Goal: Transaction & Acquisition: Purchase product/service

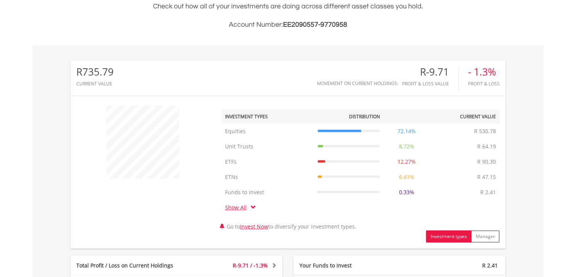
scroll to position [73, 145]
click at [327, 197] on td "Funds to Invest R 2.41" at bounding box center [349, 192] width 70 height 15
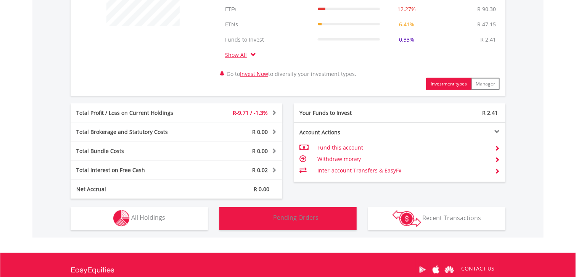
click at [285, 218] on span "Pending Orders" at bounding box center [296, 218] width 45 height 8
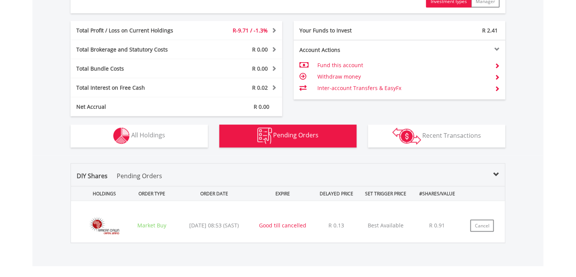
scroll to position [540, 0]
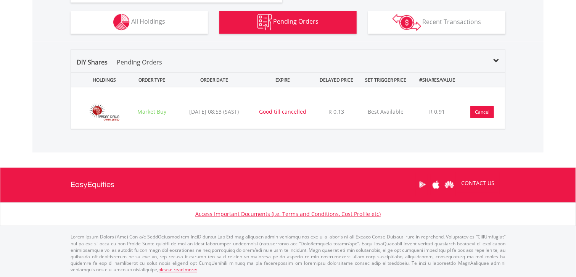
click at [478, 116] on button "Cancel" at bounding box center [483, 112] width 24 height 12
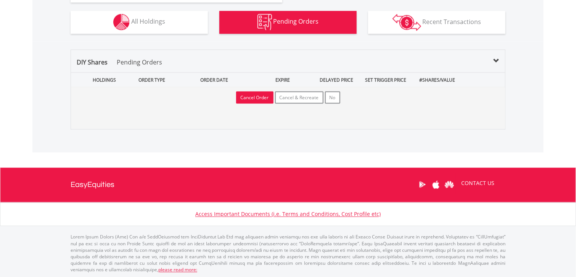
click at [257, 95] on button "Cancel Order" at bounding box center [254, 98] width 37 height 12
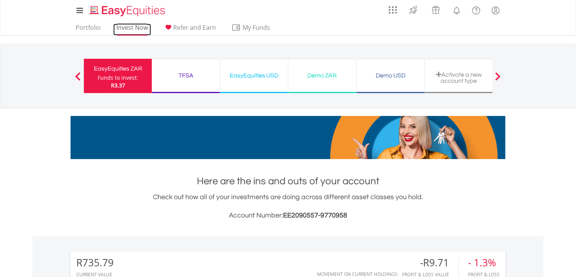
click at [136, 27] on link "Invest Now" at bounding box center [132, 30] width 38 height 12
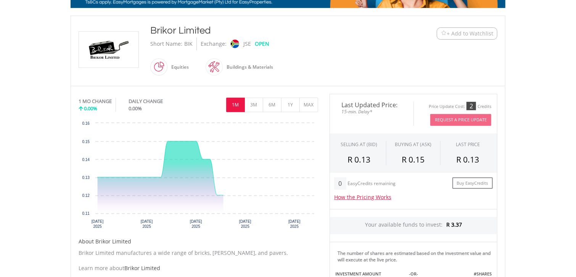
scroll to position [153, 0]
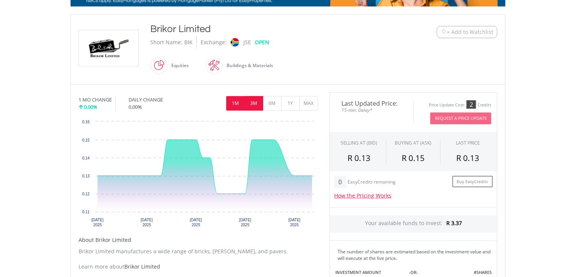
click at [253, 108] on button "3M" at bounding box center [254, 103] width 19 height 15
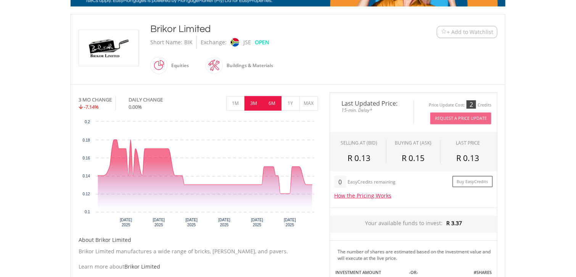
click at [269, 103] on button "6M" at bounding box center [272, 103] width 19 height 15
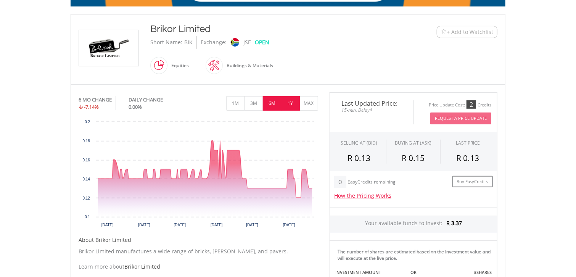
click at [291, 105] on button "1Y" at bounding box center [290, 103] width 19 height 15
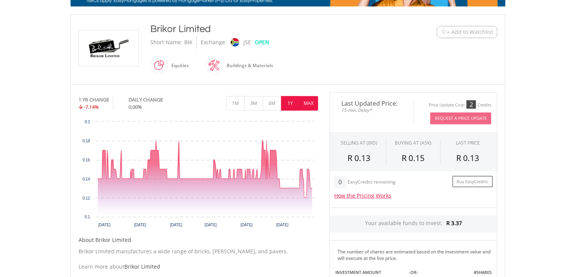
click at [307, 105] on button "MAX" at bounding box center [309, 103] width 19 height 15
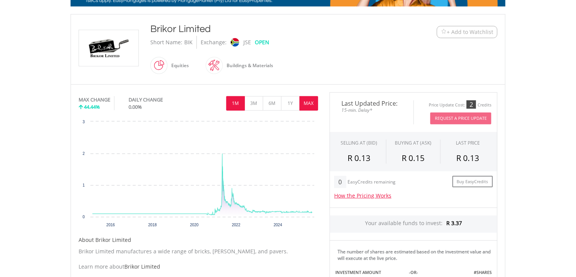
click at [237, 107] on button "1M" at bounding box center [235, 103] width 19 height 15
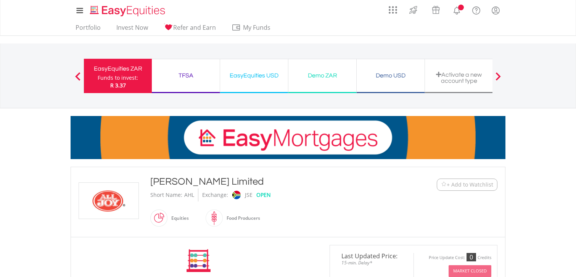
scroll to position [153, 0]
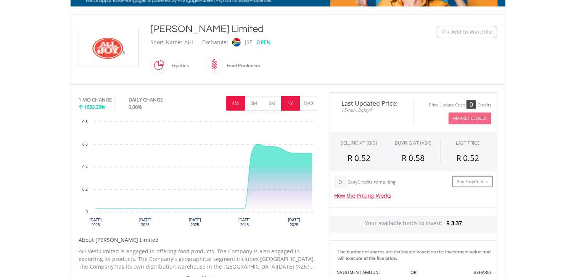
click at [290, 105] on button "1Y" at bounding box center [290, 103] width 19 height 15
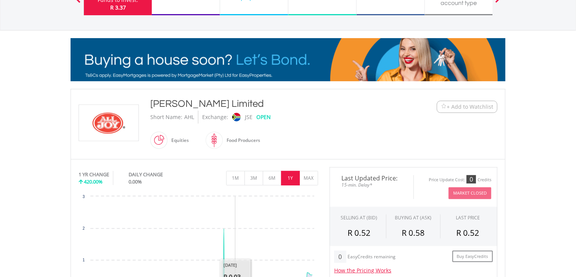
scroll to position [76, 0]
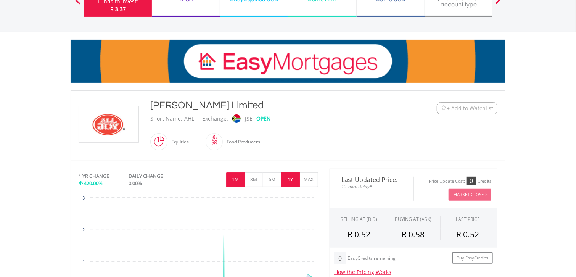
click at [233, 181] on button "1M" at bounding box center [235, 179] width 19 height 15
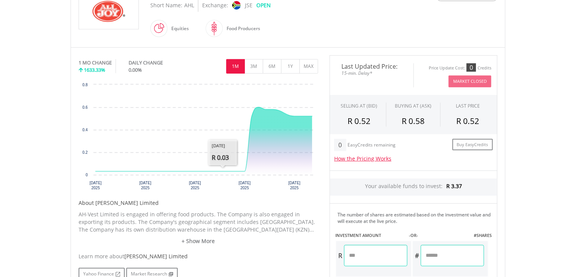
scroll to position [191, 0]
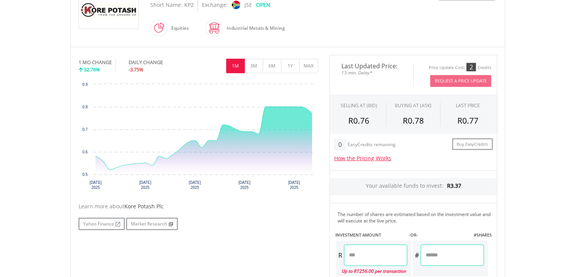
scroll to position [191, 0]
click at [461, 260] on input "number" at bounding box center [452, 254] width 63 height 21
type input "*"
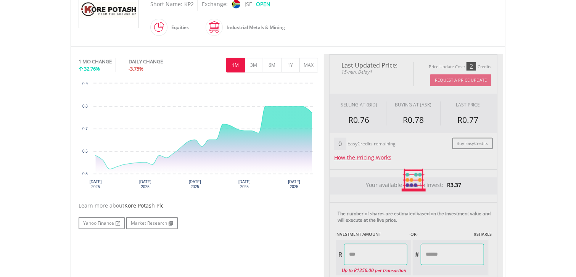
scroll to position [359, 0]
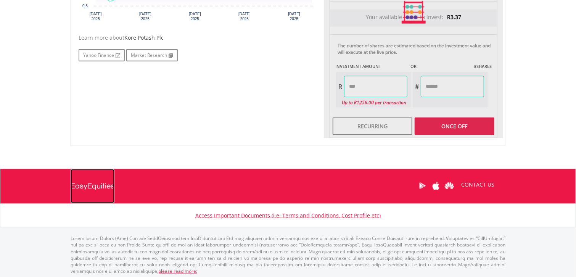
type input "****"
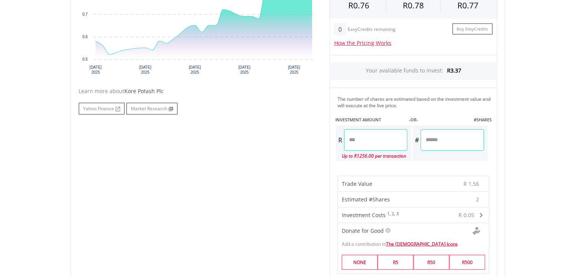
scroll to position [321, 0]
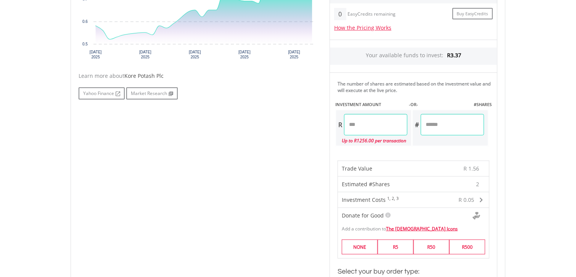
drag, startPoint x: 434, startPoint y: 126, endPoint x: 410, endPoint y: 128, distance: 23.7
click at [410, 128] on div "R **** Up to R1256.00 per transaction # *" at bounding box center [411, 128] width 153 height 37
type input "*"
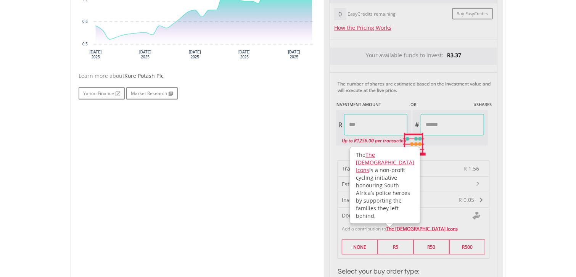
type input "****"
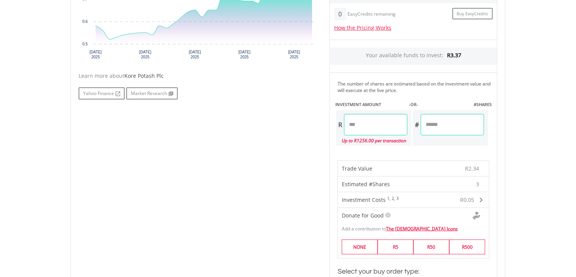
click at [441, 123] on input "*" at bounding box center [452, 124] width 63 height 21
type input "*"
type input "****"
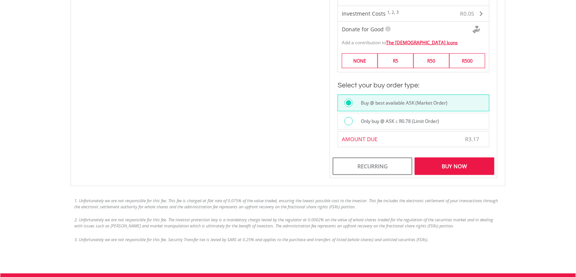
scroll to position [511, 0]
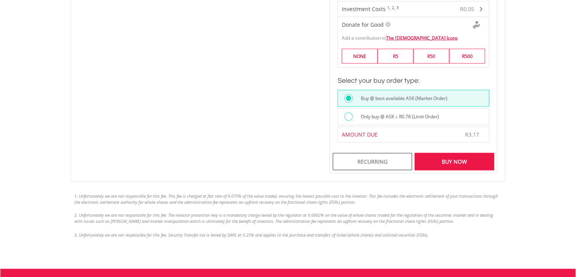
click at [452, 155] on div "Buy Now" at bounding box center [455, 162] width 80 height 18
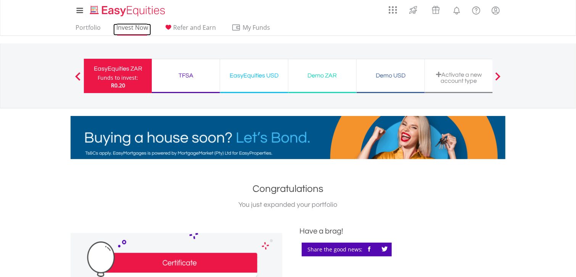
click at [138, 26] on link "Invest Now" at bounding box center [132, 30] width 38 height 12
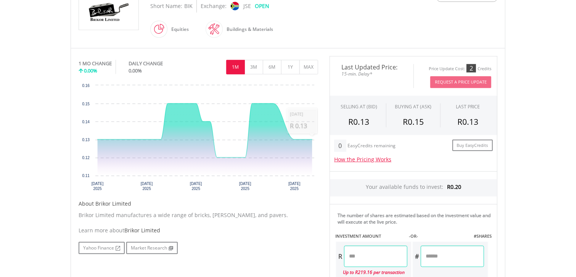
scroll to position [191, 0]
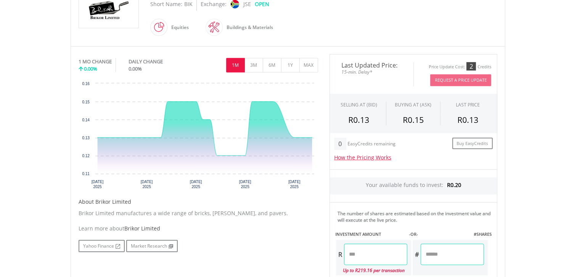
click at [444, 254] on input "number" at bounding box center [452, 254] width 63 height 21
type input "*"
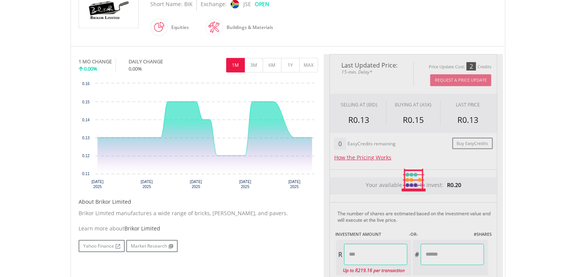
scroll to position [359, 0]
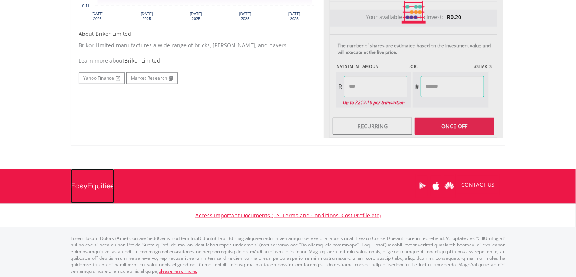
type input "****"
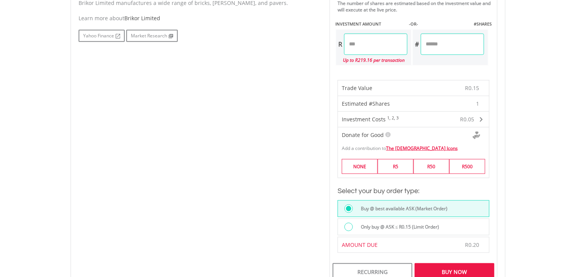
scroll to position [473, 0]
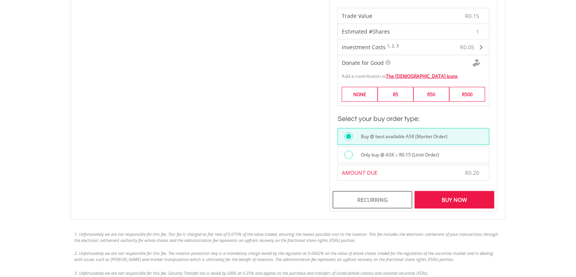
click at [452, 196] on div "Buy Now" at bounding box center [455, 200] width 80 height 18
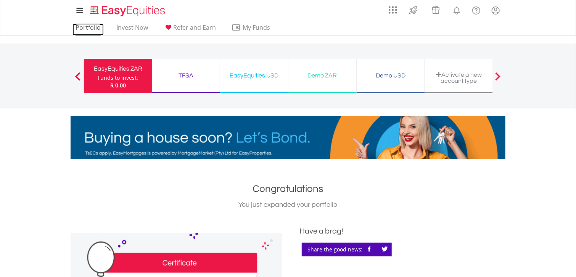
click at [94, 30] on link "Portfolio" at bounding box center [88, 30] width 31 height 12
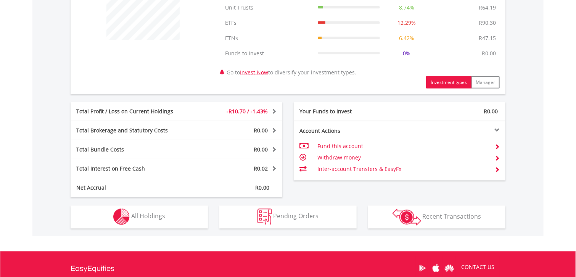
scroll to position [343, 0]
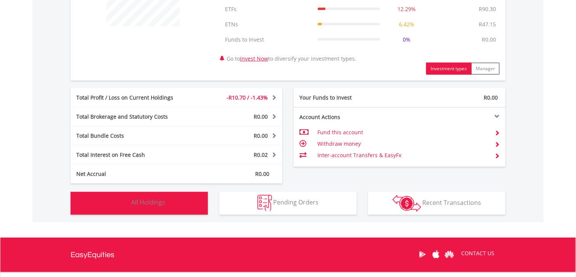
click at [130, 208] on button "Holdings All Holdings" at bounding box center [139, 203] width 137 height 23
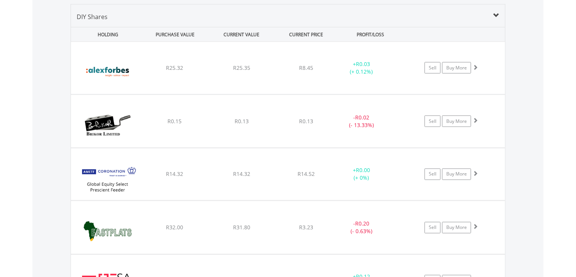
scroll to position [580, 0]
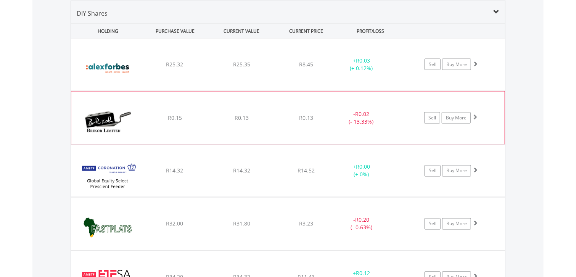
click at [89, 111] on img at bounding box center [108, 121] width 66 height 41
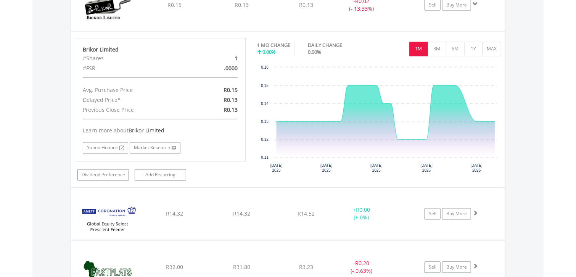
scroll to position [695, 0]
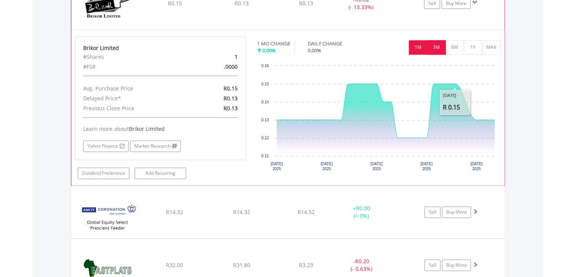
click at [434, 49] on button "3M" at bounding box center [436, 47] width 19 height 15
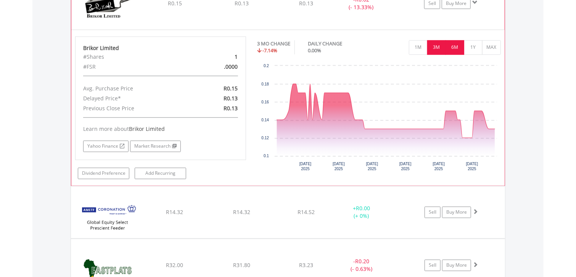
click at [456, 48] on button "6M" at bounding box center [455, 47] width 19 height 15
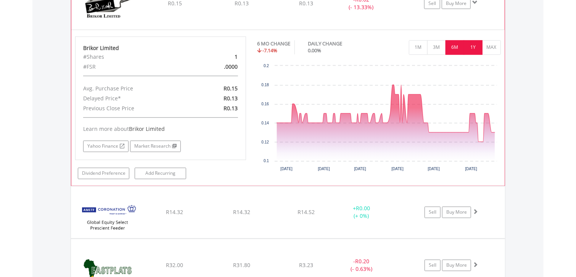
click at [474, 49] on button "1Y" at bounding box center [473, 47] width 19 height 15
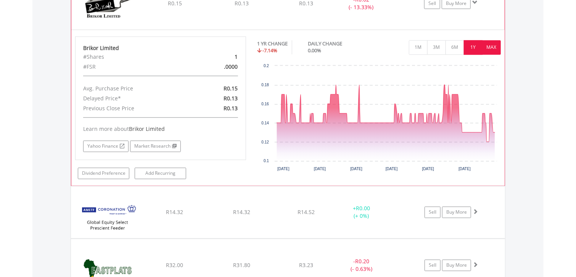
click at [493, 48] on button "MAX" at bounding box center [491, 47] width 19 height 15
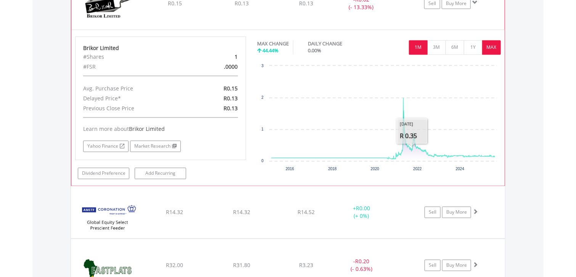
click at [421, 42] on button "1M" at bounding box center [418, 47] width 19 height 15
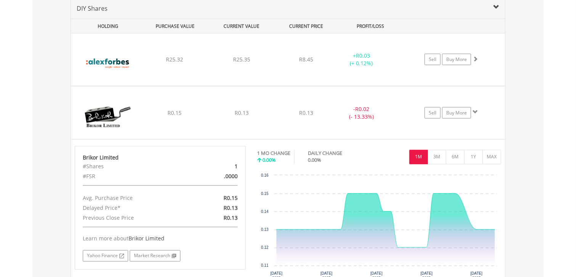
scroll to position [580, 0]
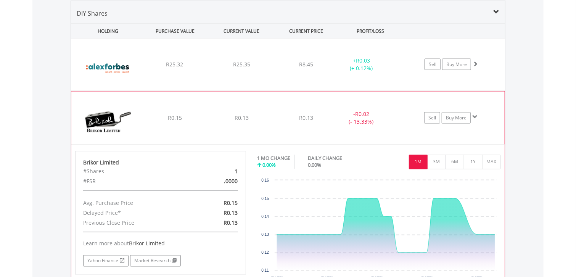
click at [110, 119] on img at bounding box center [108, 121] width 66 height 41
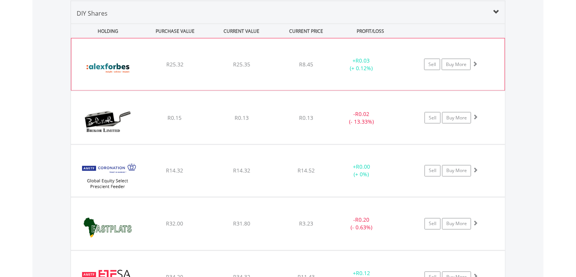
click at [119, 70] on img at bounding box center [108, 68] width 66 height 40
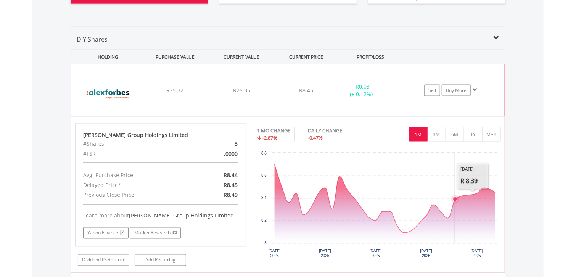
scroll to position [542, 0]
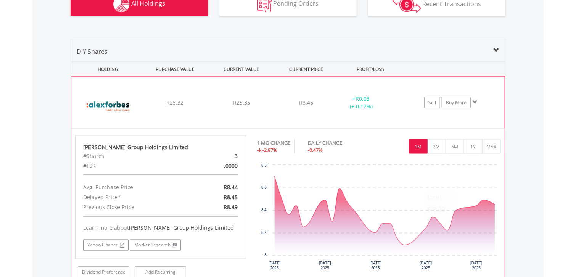
click at [96, 107] on img at bounding box center [108, 106] width 66 height 40
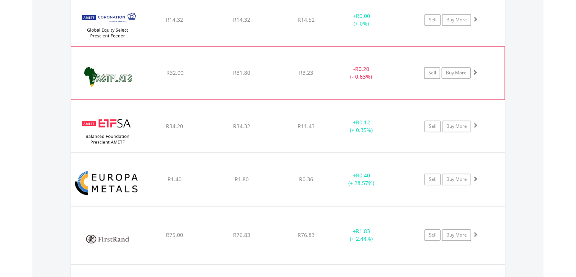
scroll to position [733, 0]
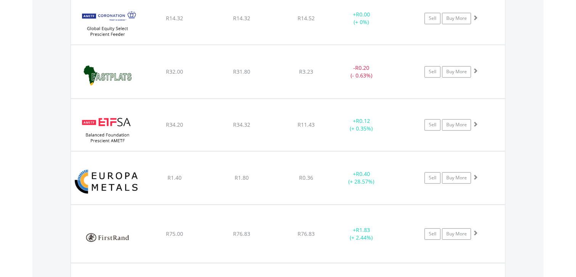
drag, startPoint x: 129, startPoint y: 150, endPoint x: 44, endPoint y: 156, distance: 85.3
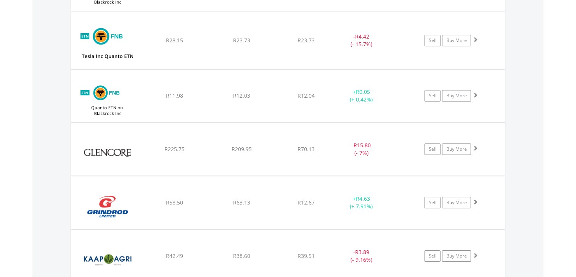
scroll to position [1038, 0]
